Goal: Task Accomplishment & Management: Use online tool/utility

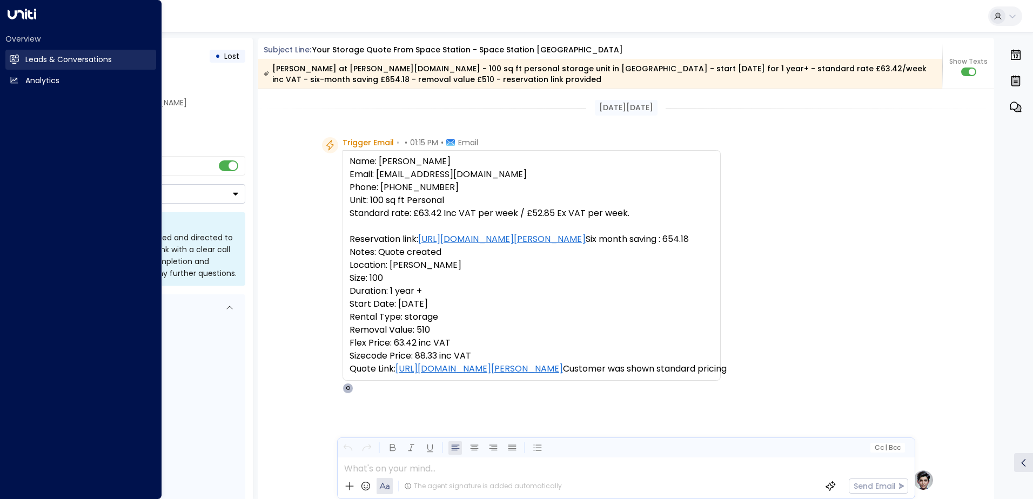
click at [42, 60] on h2 "Leads & Conversations" at bounding box center [68, 59] width 86 height 11
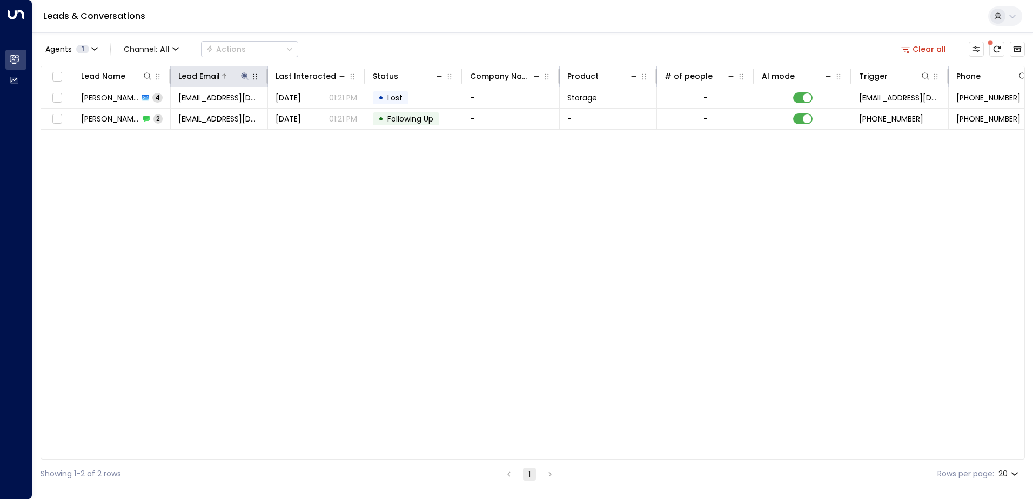
click at [243, 77] on icon at bounding box center [244, 76] width 9 height 9
click at [312, 114] on icon "button" at bounding box center [312, 115] width 7 height 7
click at [200, 117] on input "text" at bounding box center [244, 115] width 149 height 20
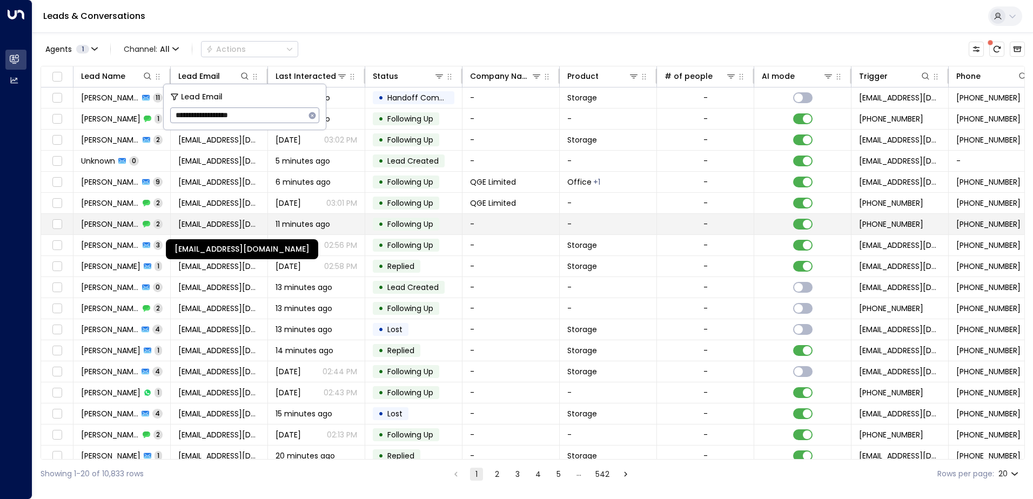
type input "**********"
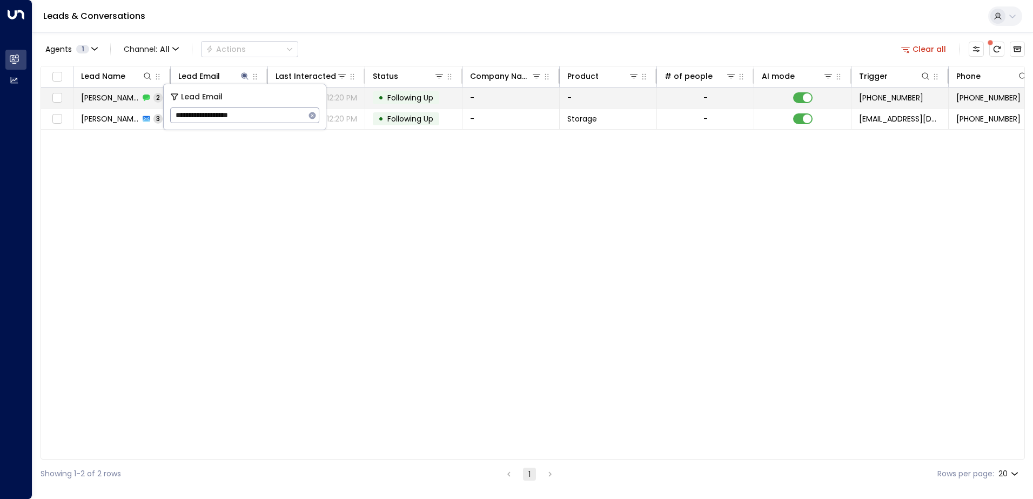
click at [496, 103] on td "-" at bounding box center [510, 98] width 97 height 21
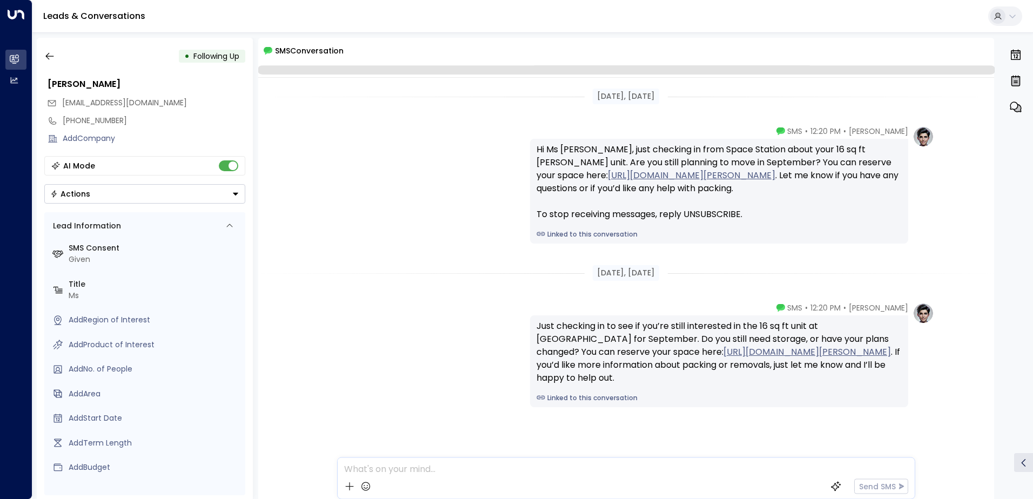
scroll to position [16, 0]
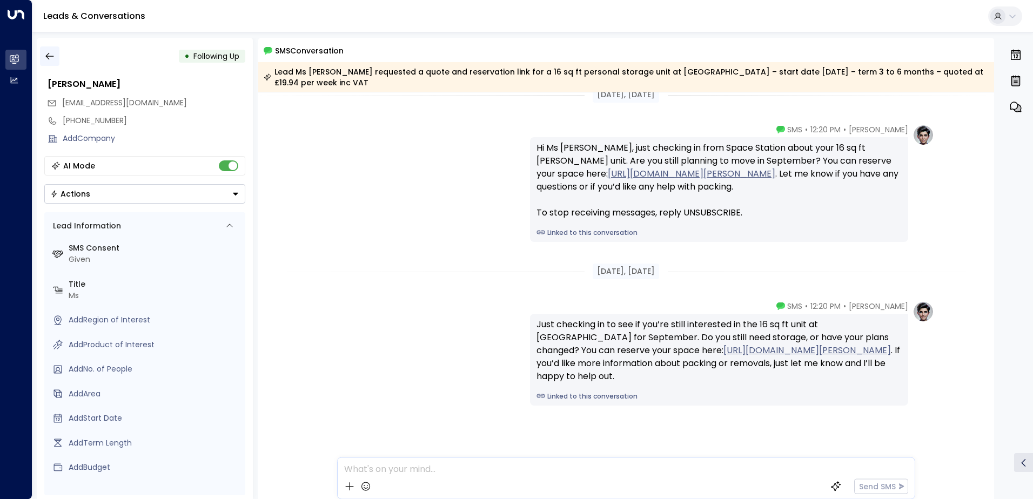
click at [51, 49] on button "button" at bounding box center [49, 55] width 19 height 19
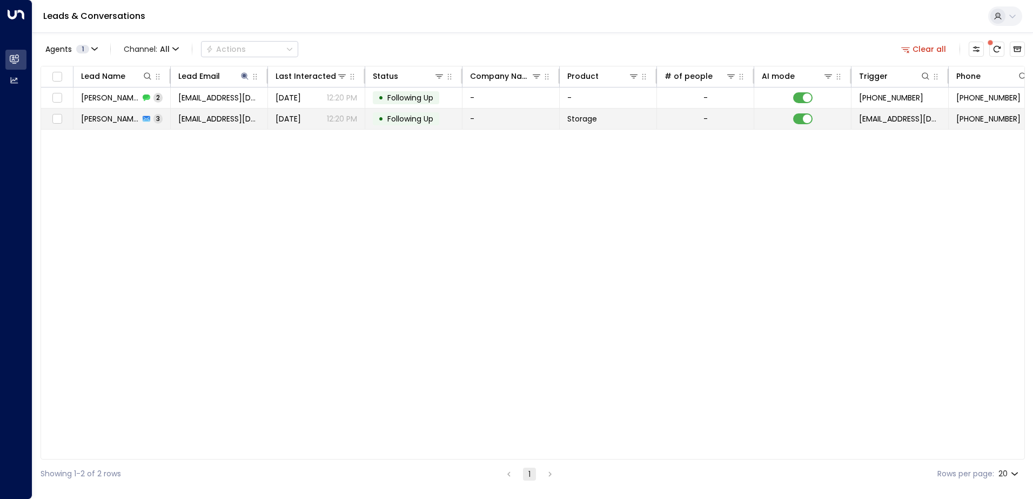
click at [483, 120] on td "-" at bounding box center [510, 119] width 97 height 21
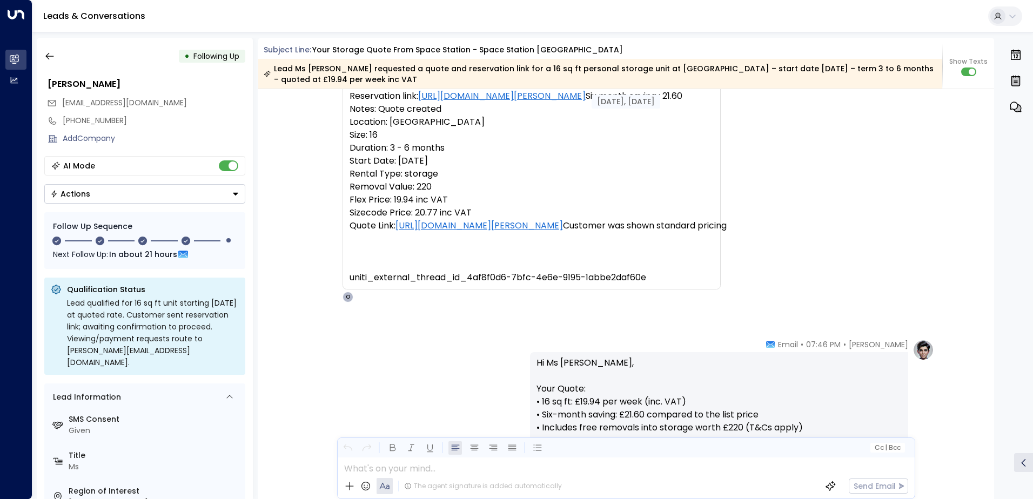
scroll to position [135, 0]
